Goal: Transaction & Acquisition: Purchase product/service

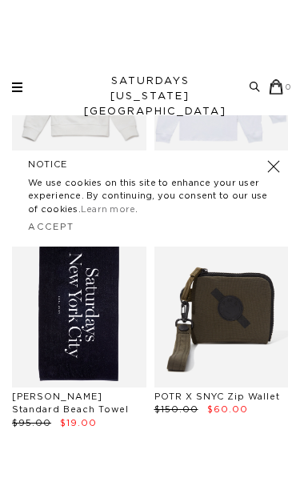
scroll to position [1871, 0]
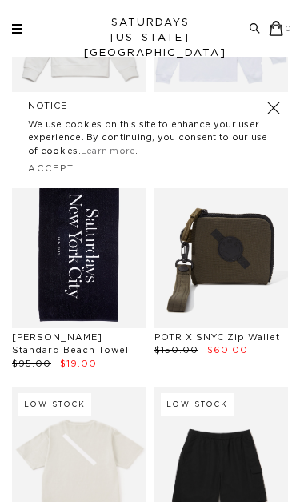
click at [279, 111] on link at bounding box center [274, 108] width 22 height 22
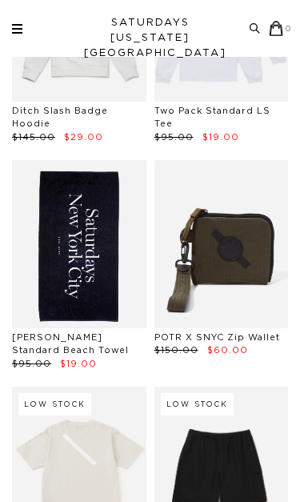
click at [274, 160] on link at bounding box center [221, 243] width 134 height 167
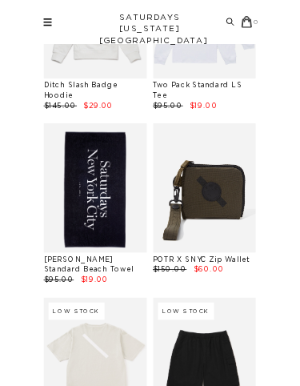
scroll to position [0, 0]
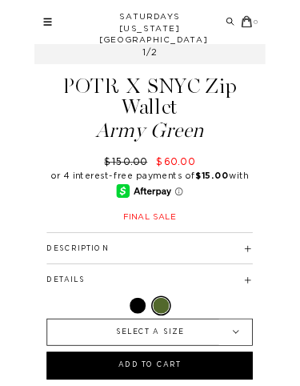
scroll to position [320, 0]
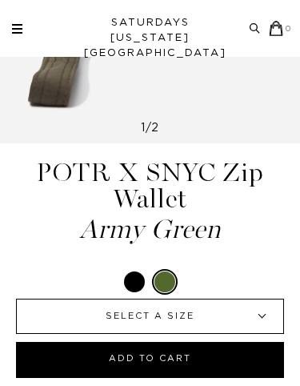
click at [131, 286] on div at bounding box center [134, 281] width 21 height 21
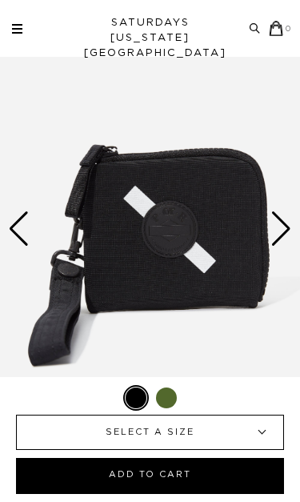
scroll to position [91, 0]
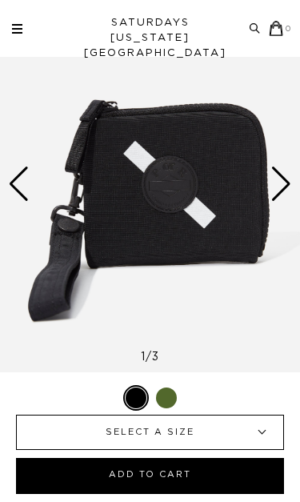
click at [256, 193] on img at bounding box center [150, 184] width 300 height 375
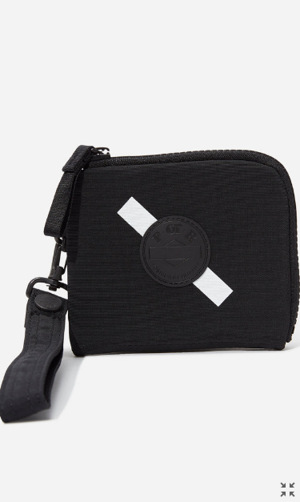
click at [275, 182] on img at bounding box center [150, 251] width 376 height 502
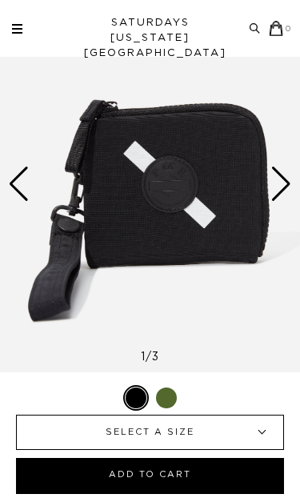
click at [276, 179] on div "Next slide" at bounding box center [282, 183] width 22 height 35
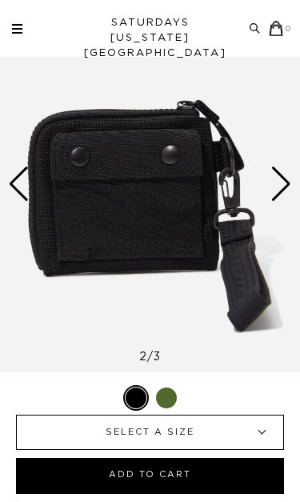
click at [278, 181] on div "Next slide" at bounding box center [282, 183] width 22 height 35
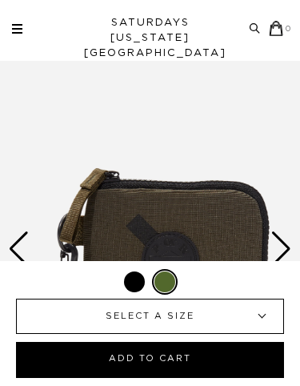
scroll to position [320, 0]
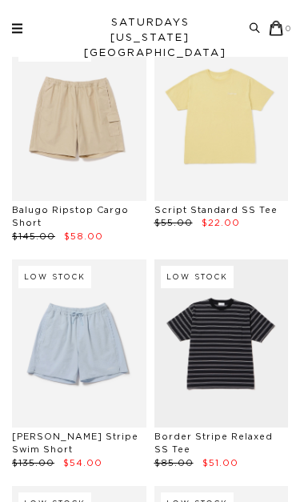
scroll to position [3357, 0]
